Goal: Task Accomplishment & Management: Manage account settings

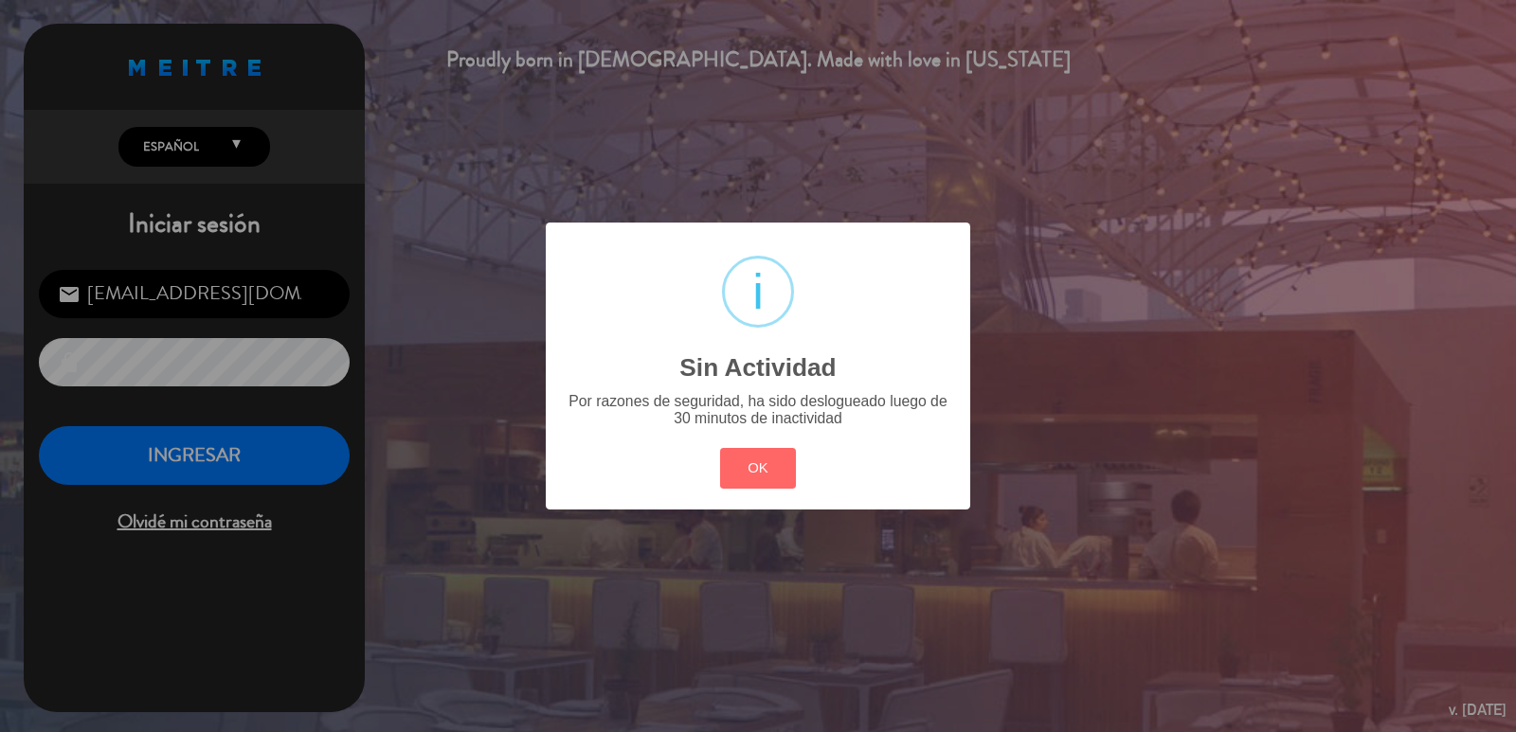
click at [774, 467] on button "OK" at bounding box center [758, 468] width 77 height 41
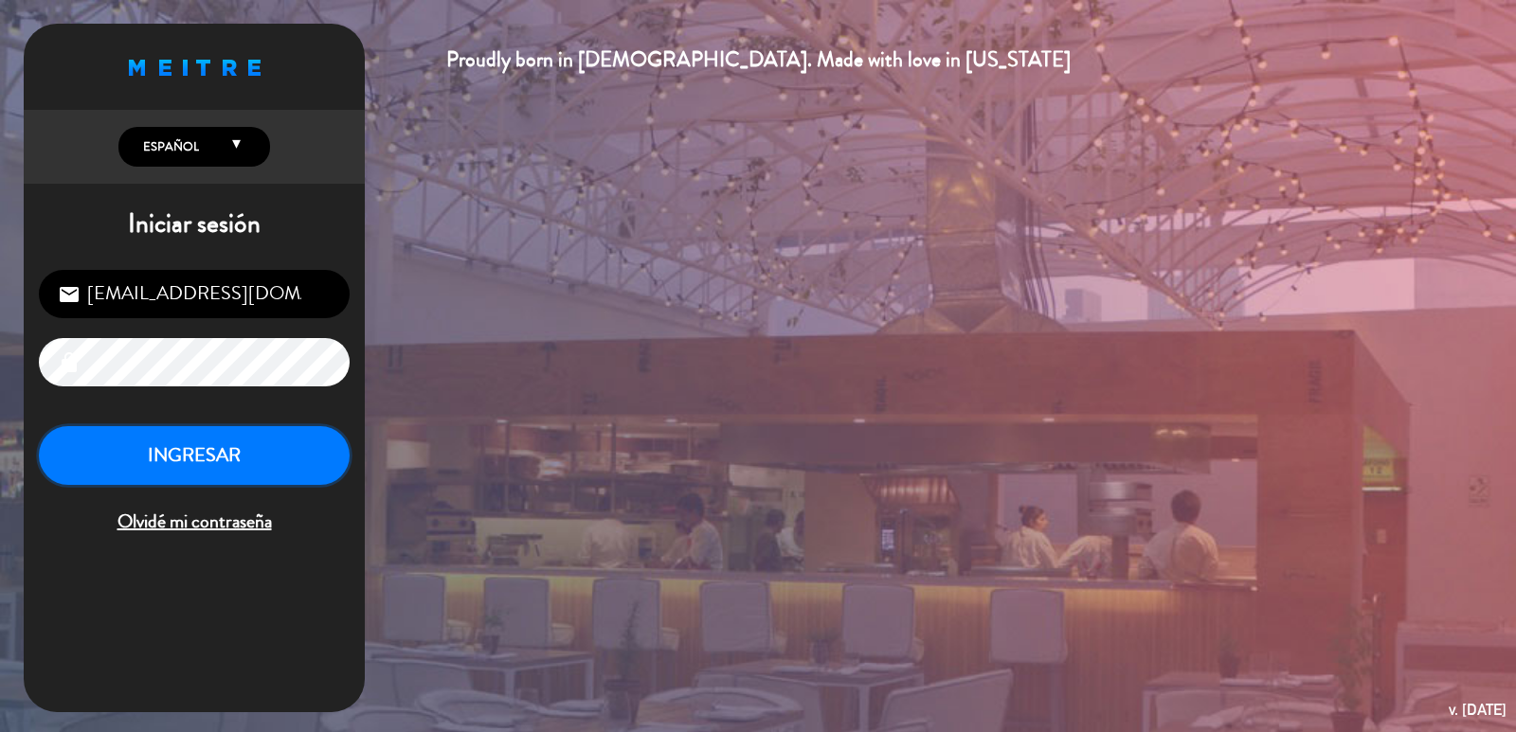
click at [257, 457] on button "INGRESAR" at bounding box center [194, 456] width 311 height 60
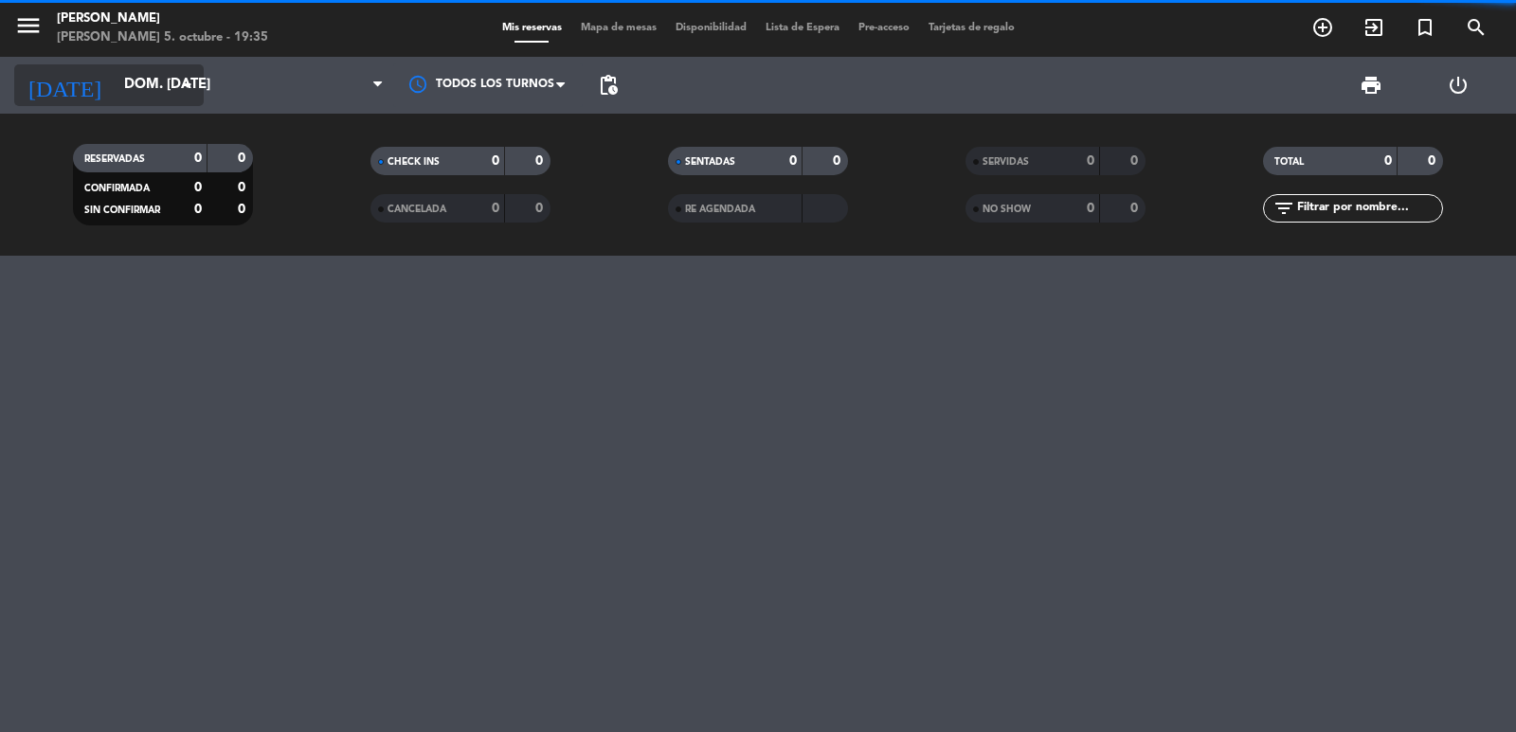
click at [115, 88] on input "dom. [DATE]" at bounding box center [206, 85] width 183 height 36
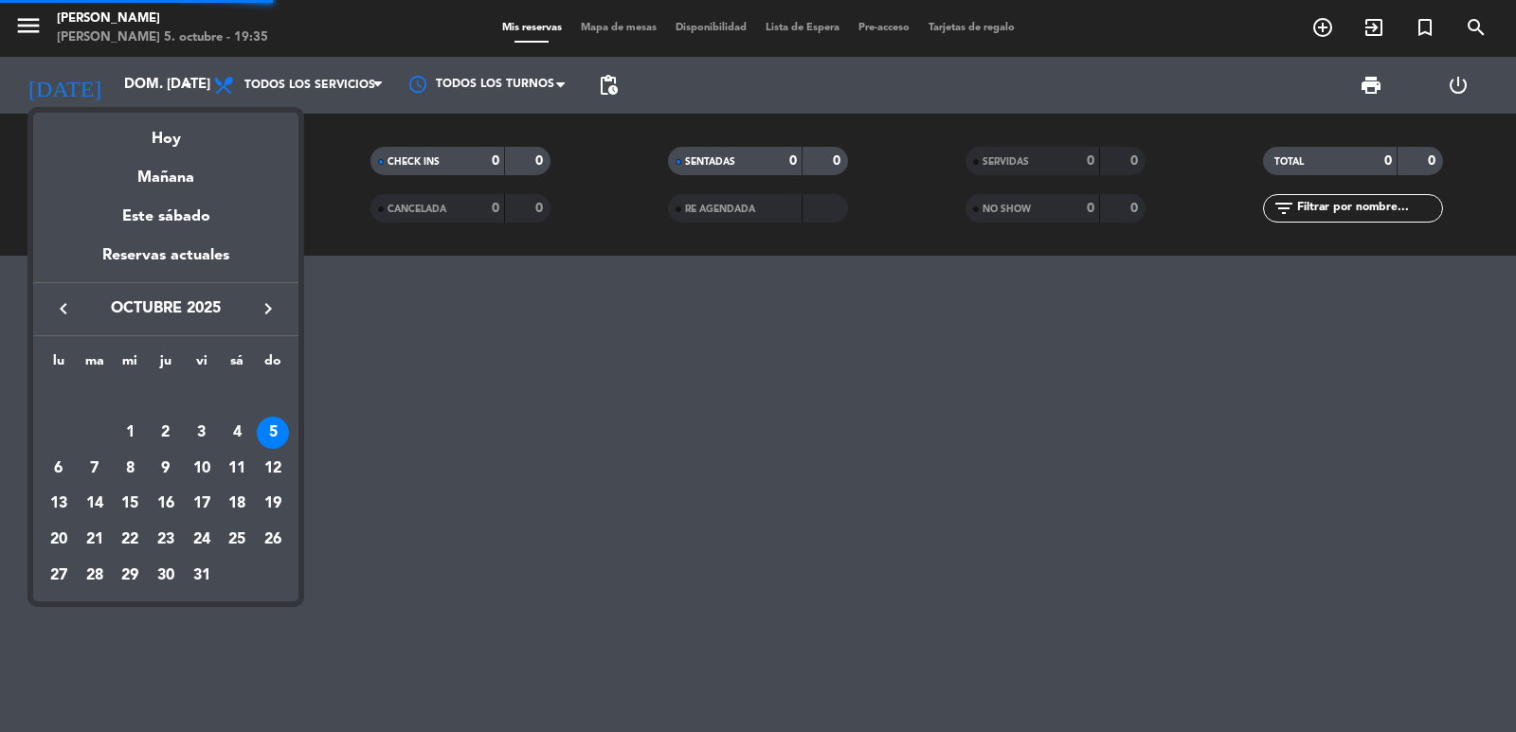
click at [266, 315] on icon "keyboard_arrow_right" at bounding box center [268, 308] width 23 height 23
click at [274, 298] on icon "keyboard_arrow_right" at bounding box center [268, 308] width 23 height 23
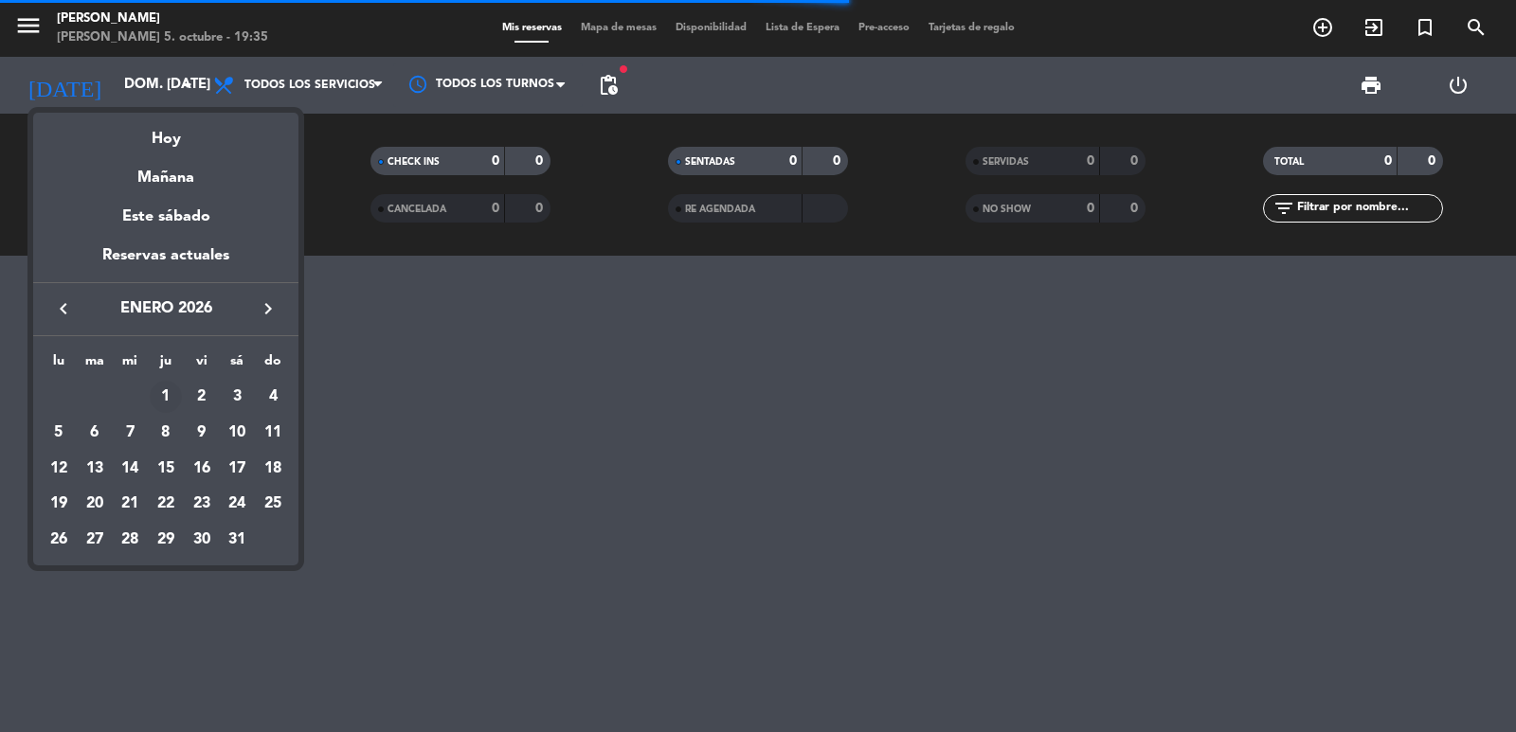
click at [163, 393] on div "1" at bounding box center [166, 397] width 32 height 32
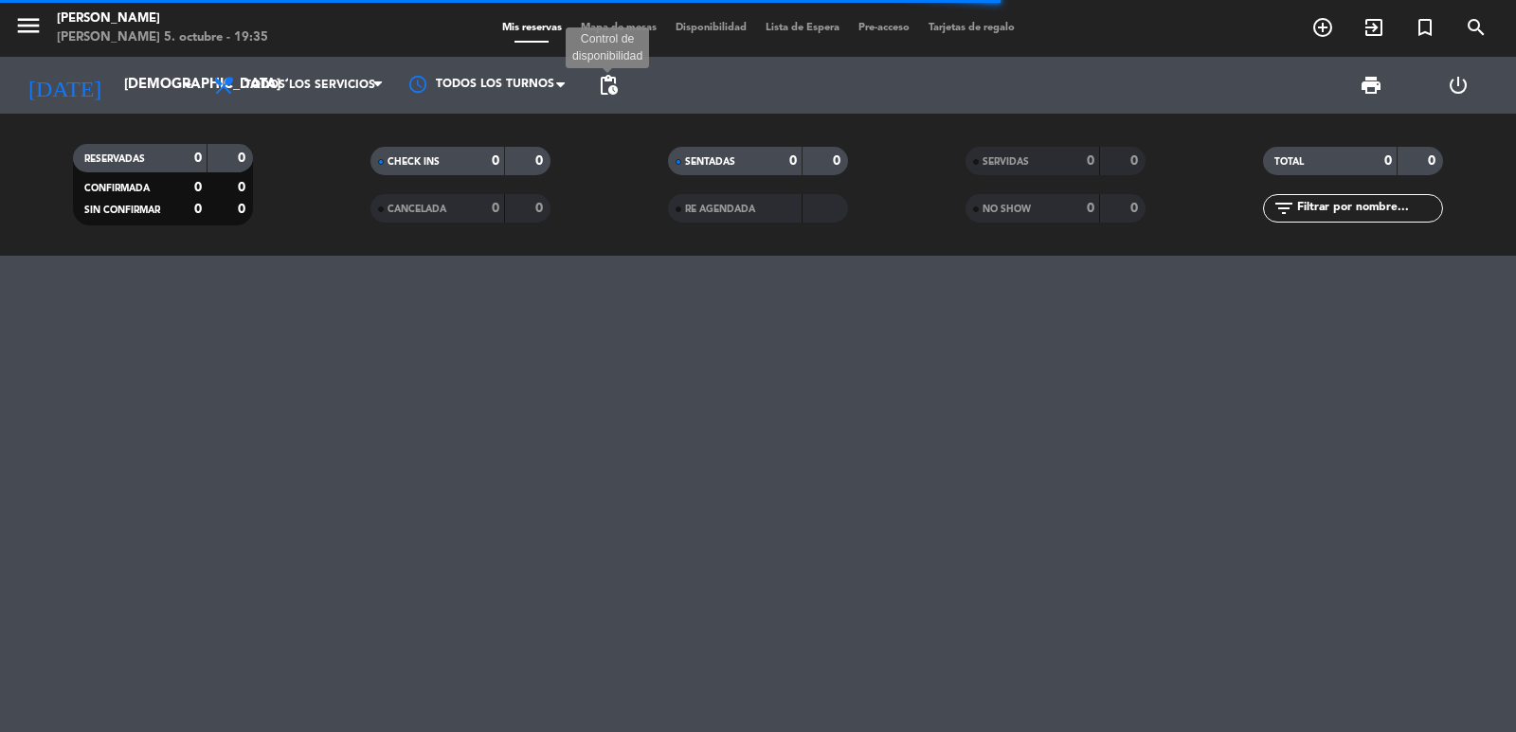
click at [605, 95] on span "pending_actions" at bounding box center [608, 85] width 23 height 23
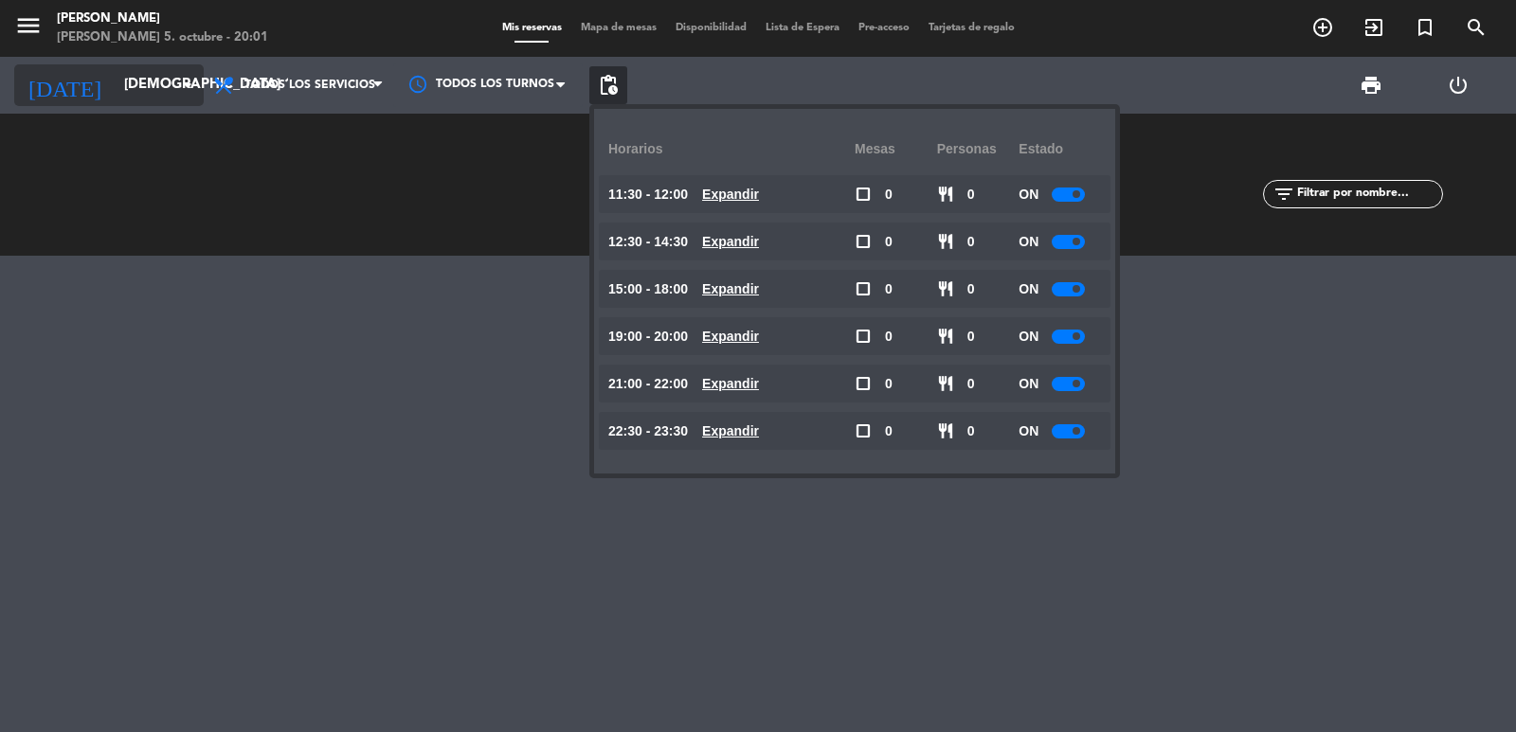
click at [141, 89] on input "[DEMOGRAPHIC_DATA] 1 ene." at bounding box center [206, 85] width 183 height 36
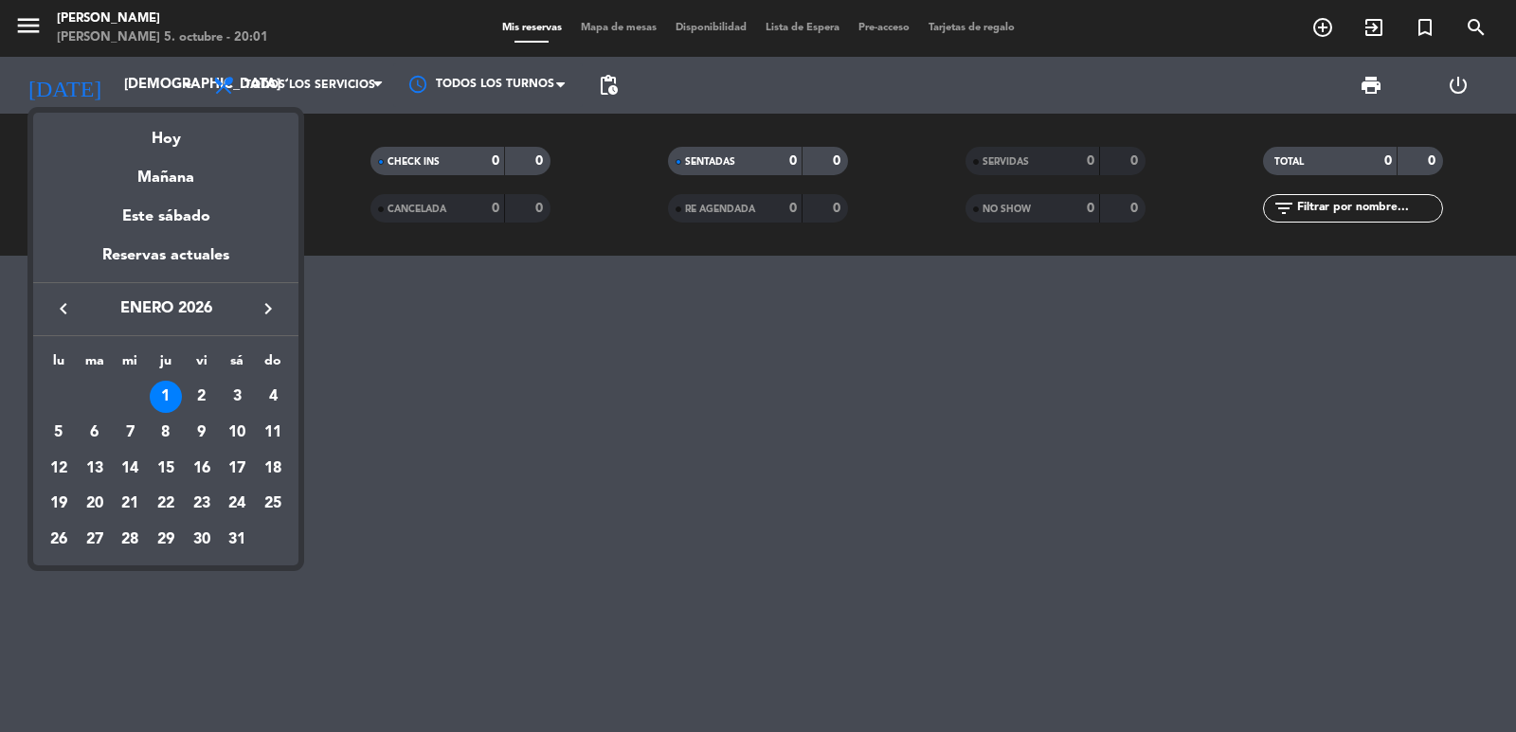
click at [63, 299] on icon "keyboard_arrow_left" at bounding box center [63, 308] width 23 height 23
click at [64, 312] on icon "keyboard_arrow_left" at bounding box center [63, 308] width 23 height 23
click at [64, 313] on icon "keyboard_arrow_left" at bounding box center [63, 308] width 23 height 23
click at [68, 501] on div "13" at bounding box center [59, 504] width 32 height 32
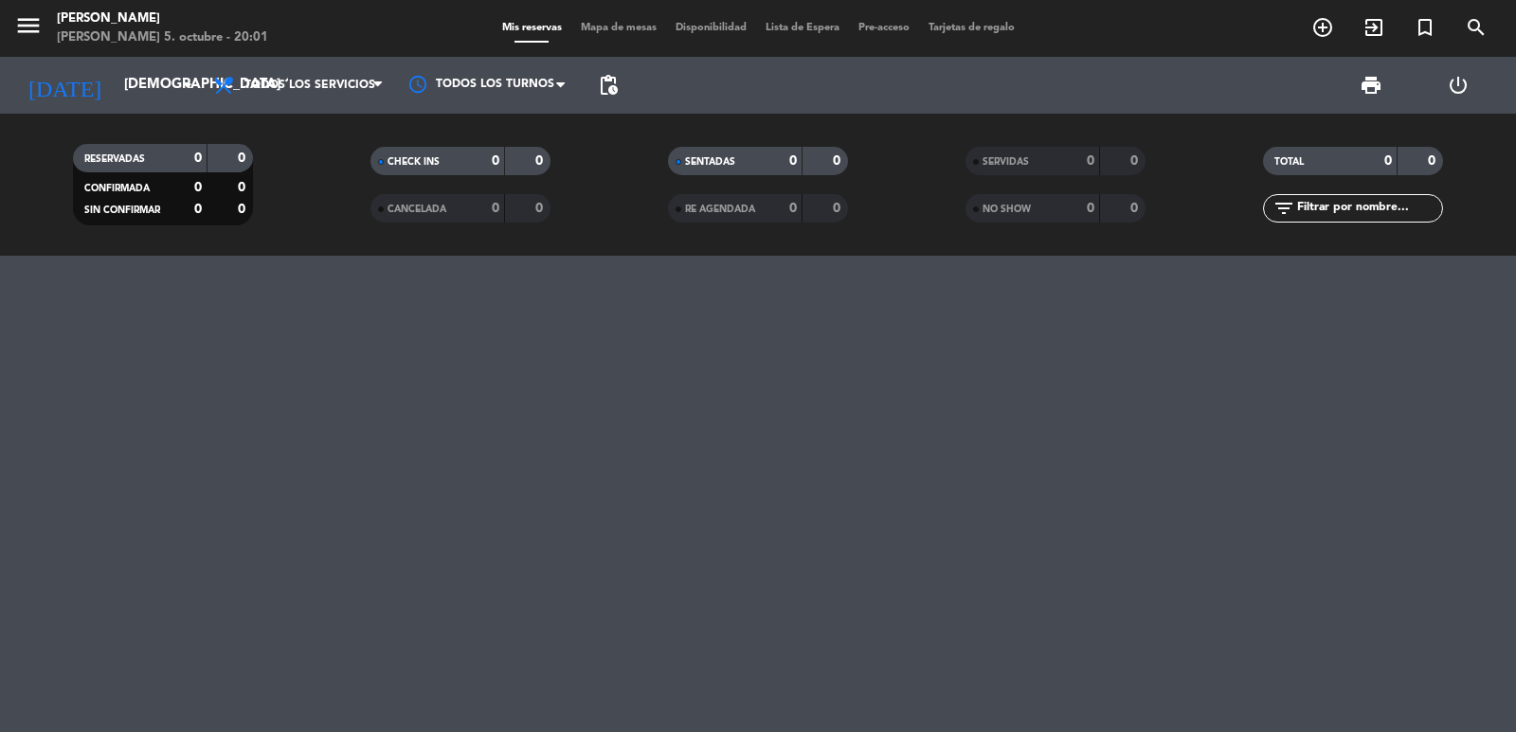
type input "lun. [DATE]"
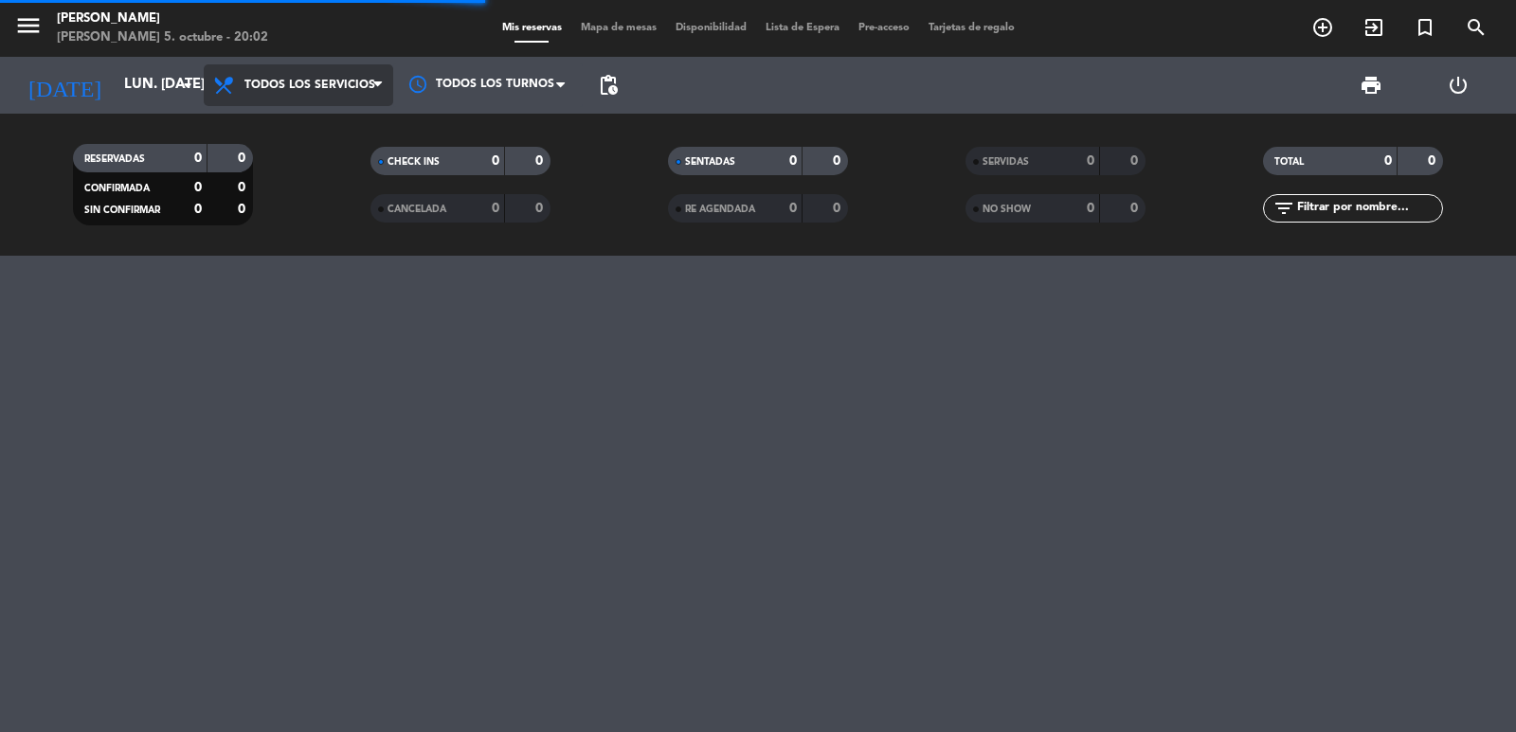
click at [316, 101] on span "Todos los servicios" at bounding box center [298, 85] width 189 height 42
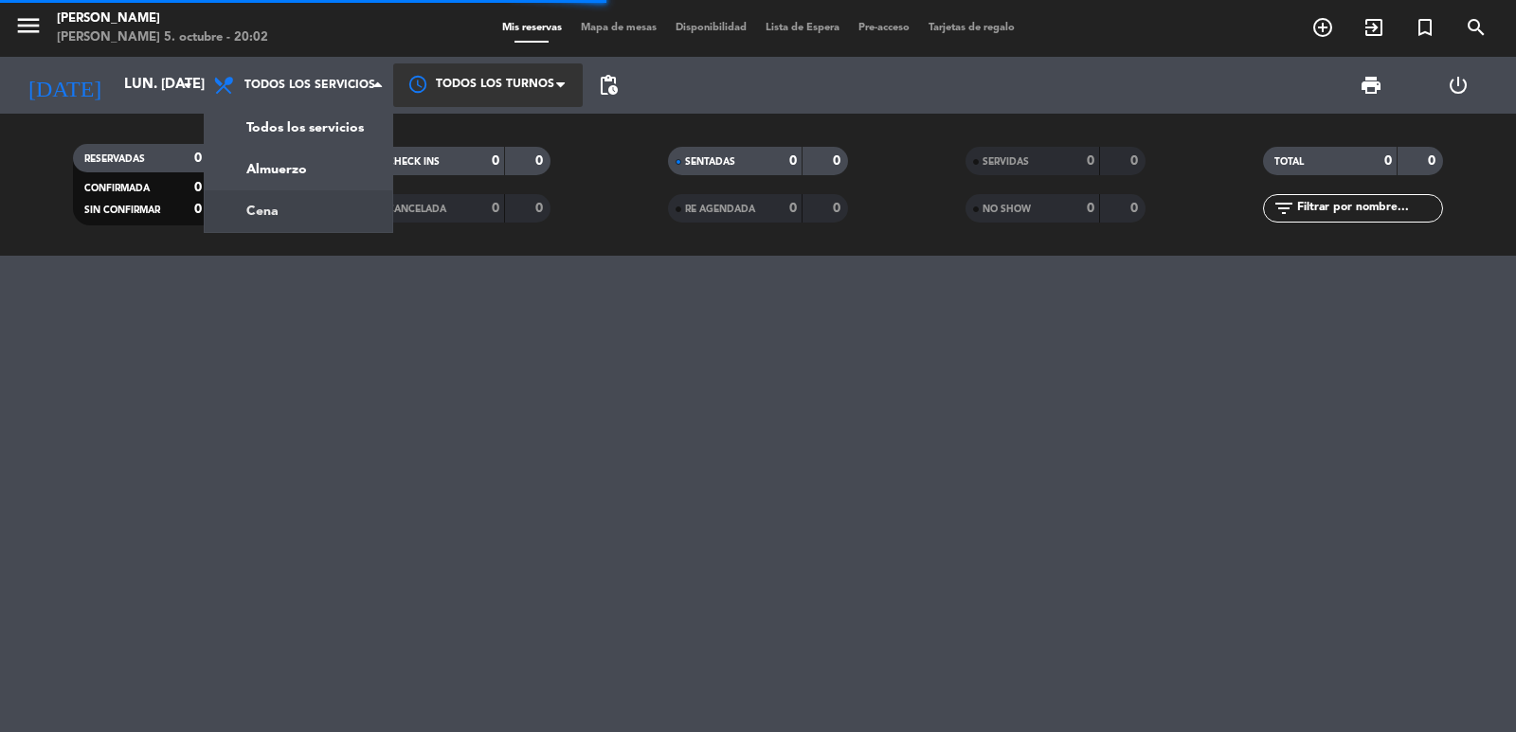
click at [322, 214] on div "menu [PERSON_NAME] 5. octubre - 20:02 Mis reservas Mapa de mesas Disponibilidad…" at bounding box center [758, 128] width 1516 height 256
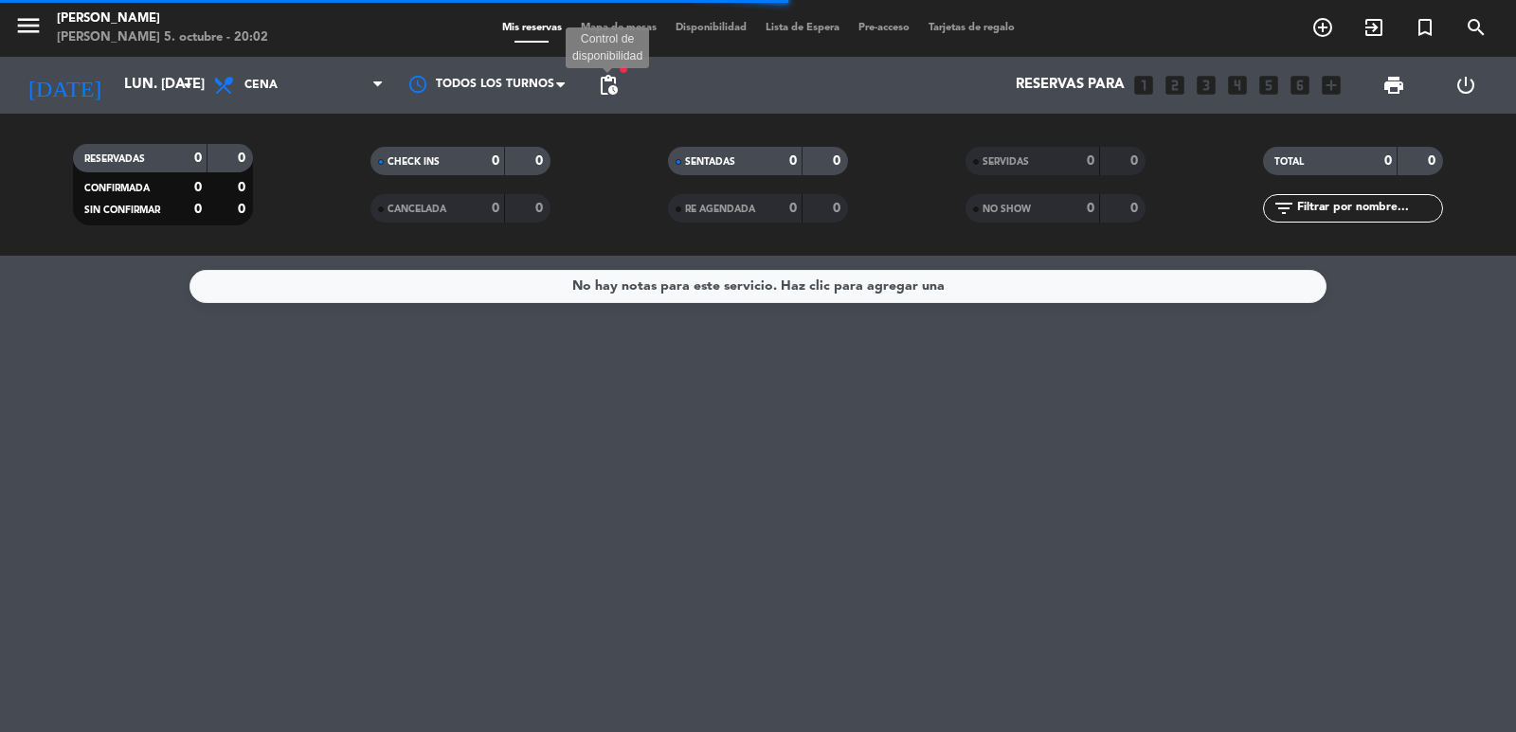
click at [621, 93] on span "pending_actions Control de disponibilidad" at bounding box center [608, 85] width 38 height 38
click at [613, 91] on span "pending_actions" at bounding box center [608, 85] width 23 height 23
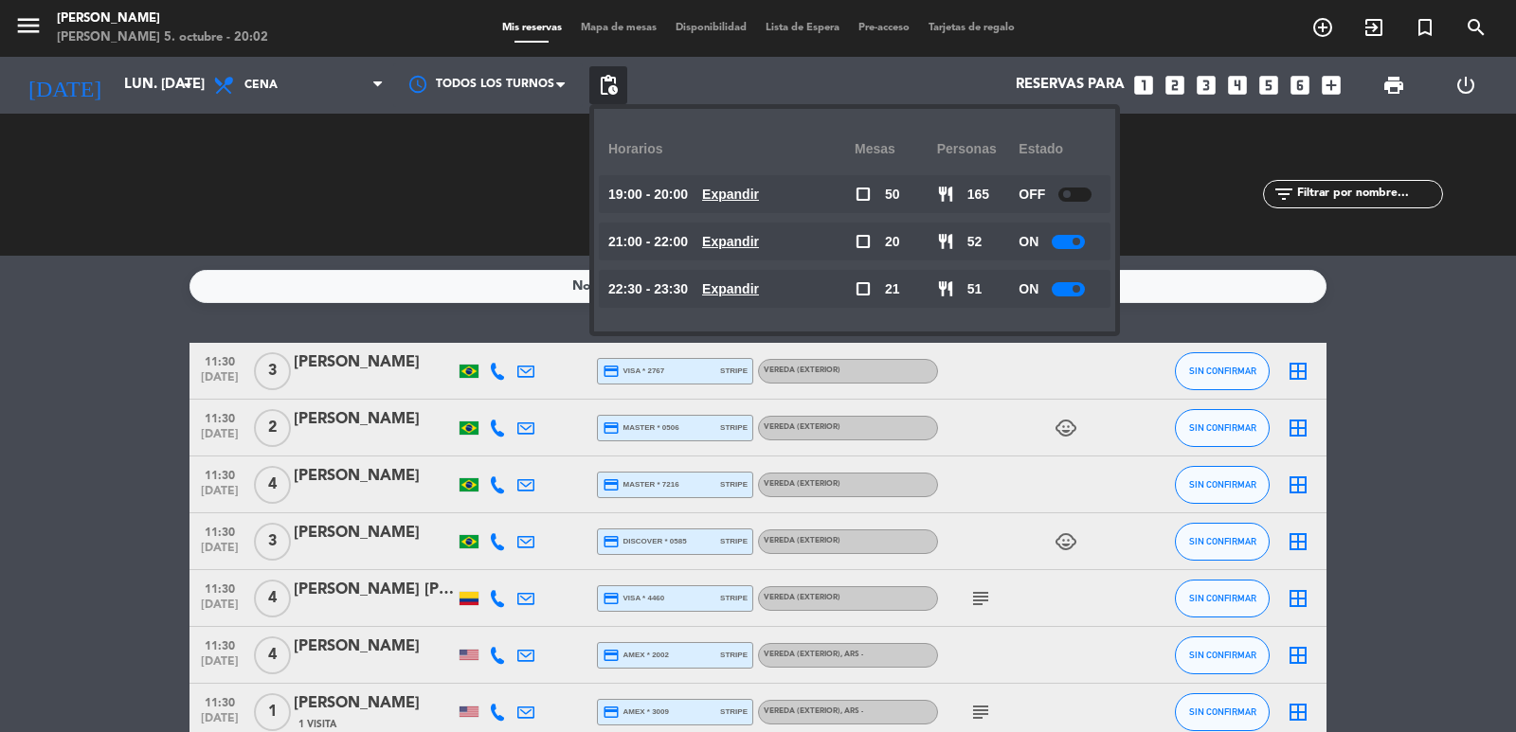
click at [759, 237] on u "Expandir" at bounding box center [730, 241] width 57 height 15
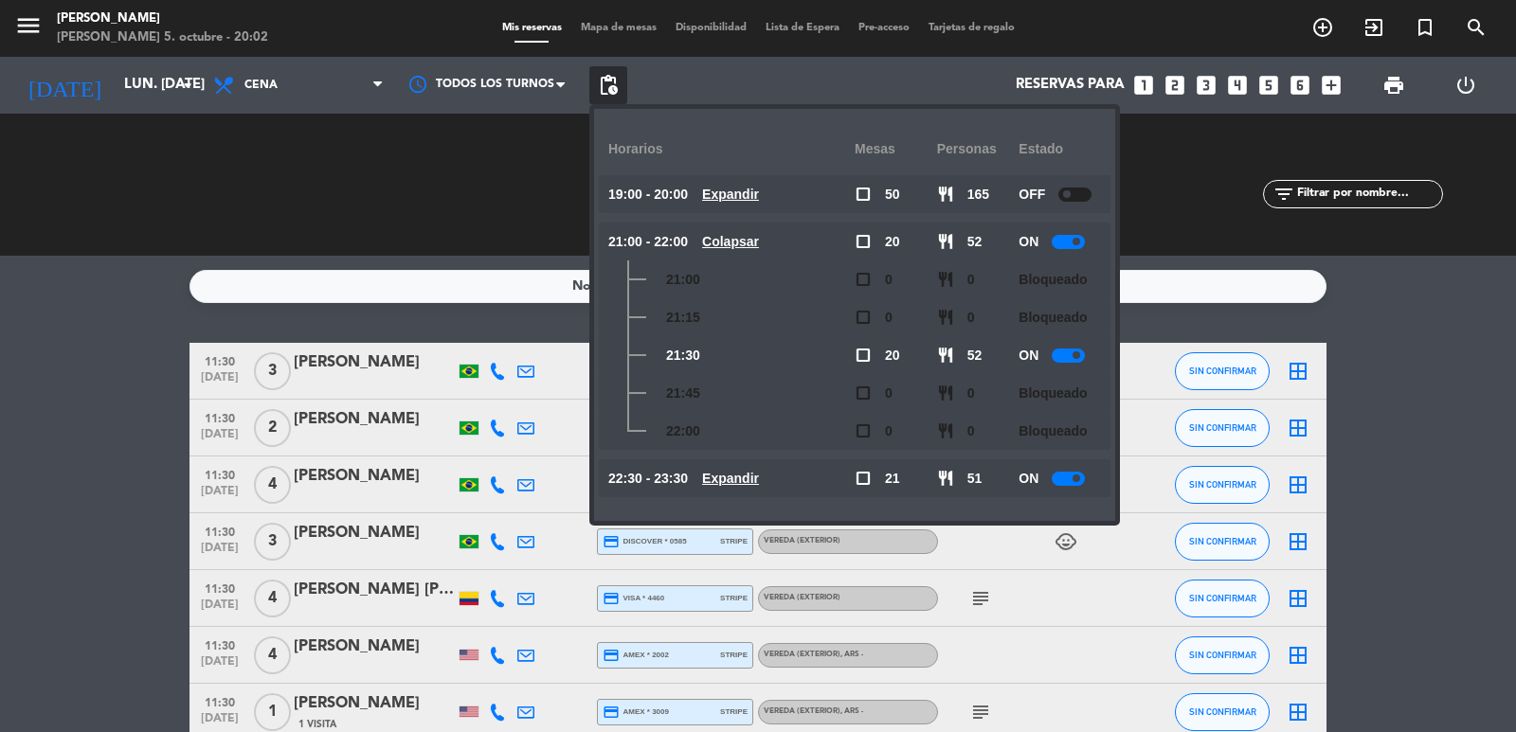
click at [1239, 81] on icon "looks_4" at bounding box center [1237, 85] width 25 height 25
